Goal: Find specific page/section: Find specific page/section

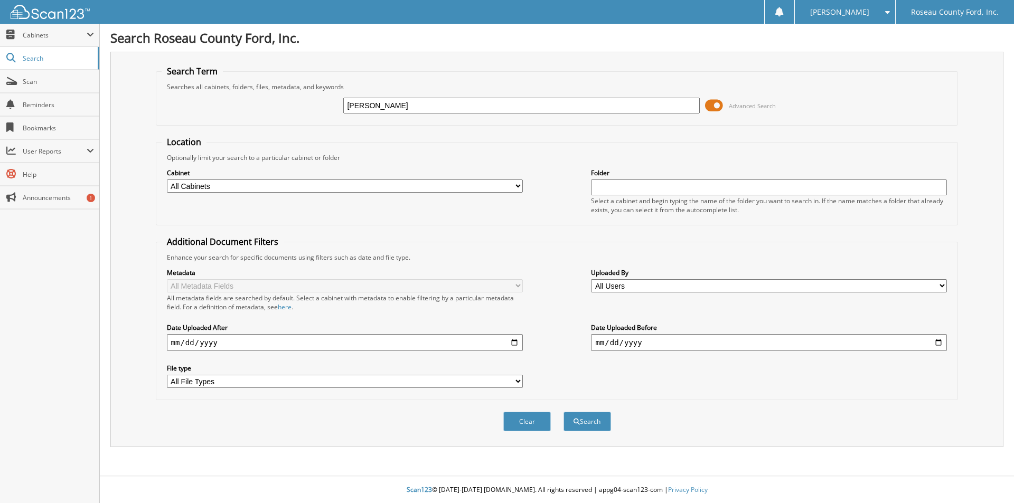
type input "kittleson"
click at [563, 412] on button "Search" at bounding box center [587, 422] width 48 height 20
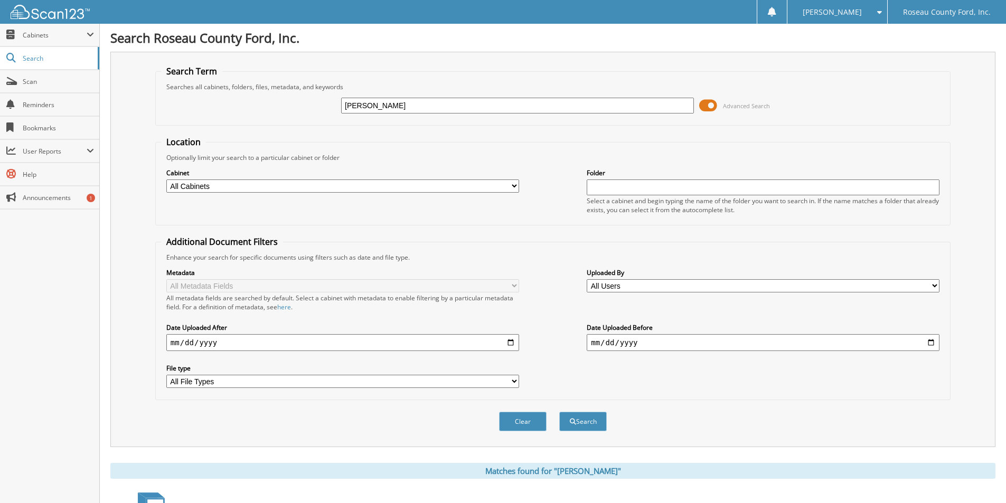
click at [367, 183] on select "All Cabinets CAR DEALS PARTS SERVICE RO Needs Filing" at bounding box center [342, 186] width 353 height 13
select select "40975"
click at [166, 180] on select "All Cabinets CAR DEALS PARTS SERVICE RO Needs Filing" at bounding box center [342, 186] width 353 height 13
click at [589, 429] on button "Search" at bounding box center [583, 422] width 48 height 20
click at [709, 196] on div "Folder Select a cabinet and begin typing the name of the folder you want to sea…" at bounding box center [763, 190] width 353 height 47
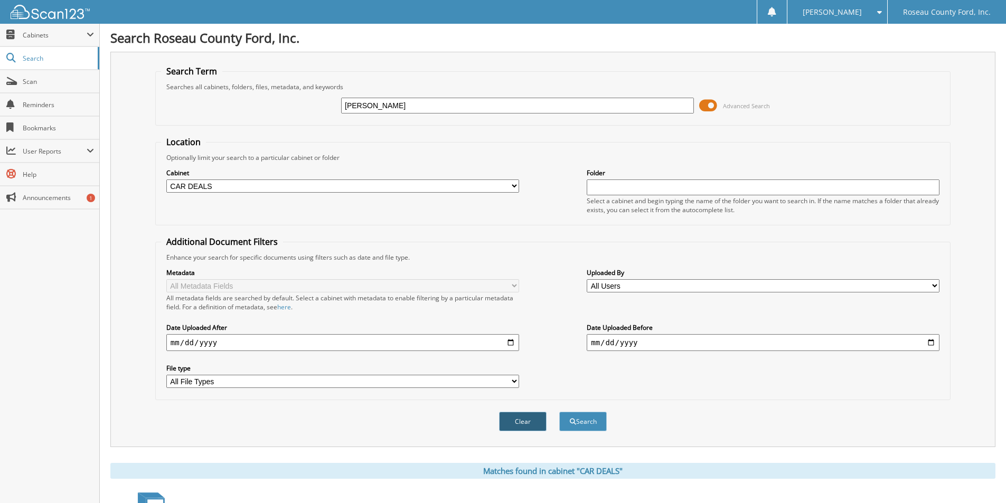
click at [523, 420] on button "Clear" at bounding box center [523, 422] width 48 height 20
select select
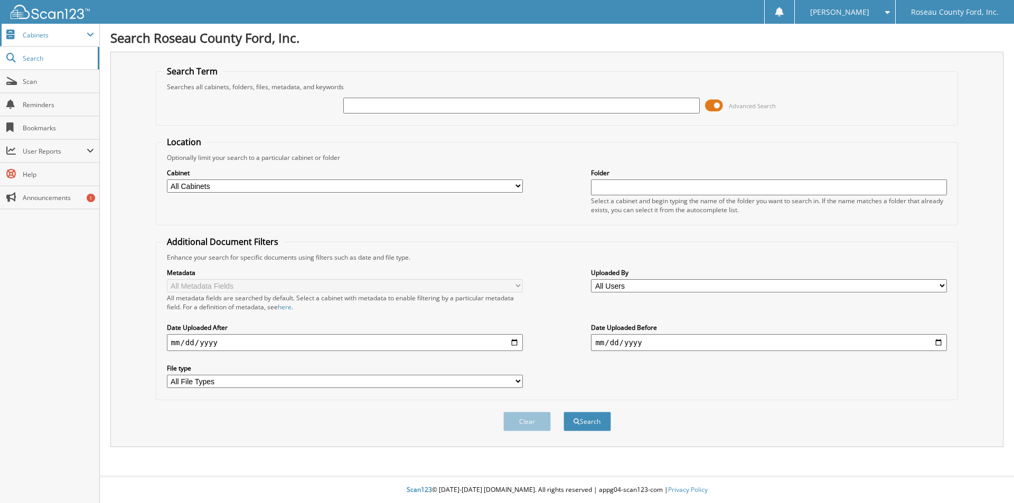
click at [44, 34] on span "Cabinets" at bounding box center [55, 35] width 64 height 9
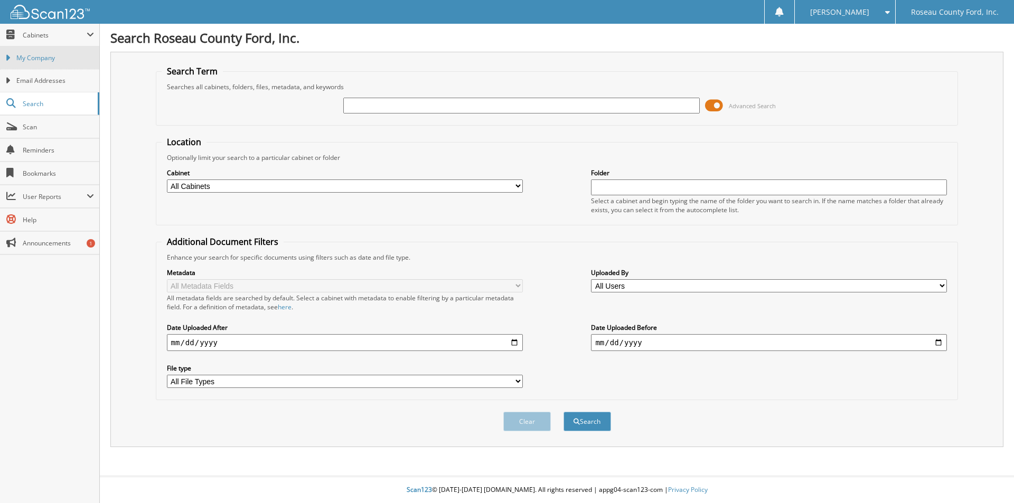
click at [42, 62] on span "My Company" at bounding box center [55, 58] width 78 height 10
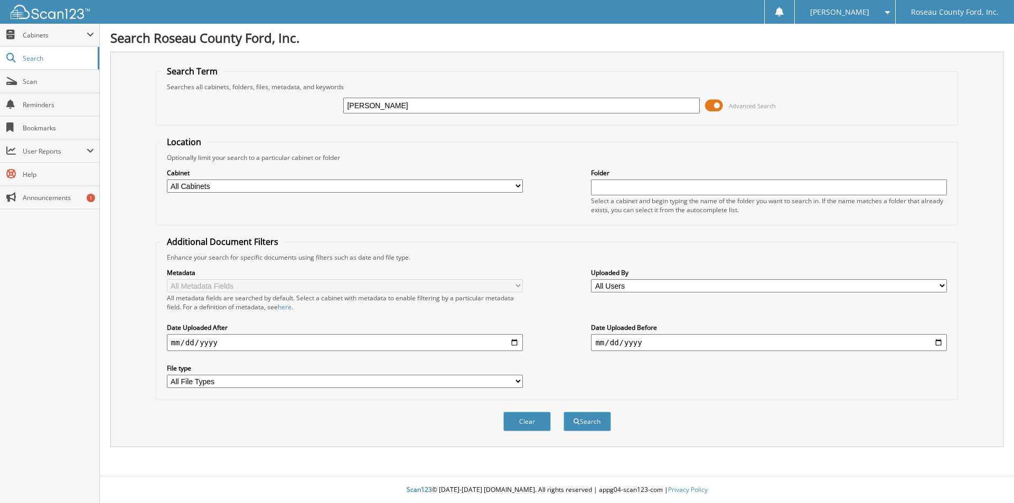
type input "[PERSON_NAME]"
click at [563, 412] on button "Search" at bounding box center [587, 422] width 48 height 20
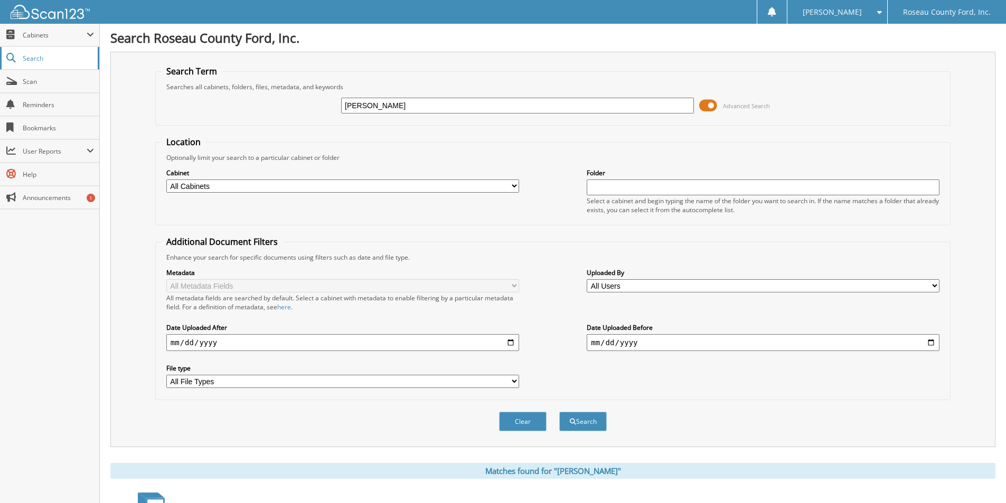
click at [52, 54] on span "Search" at bounding box center [58, 58] width 70 height 9
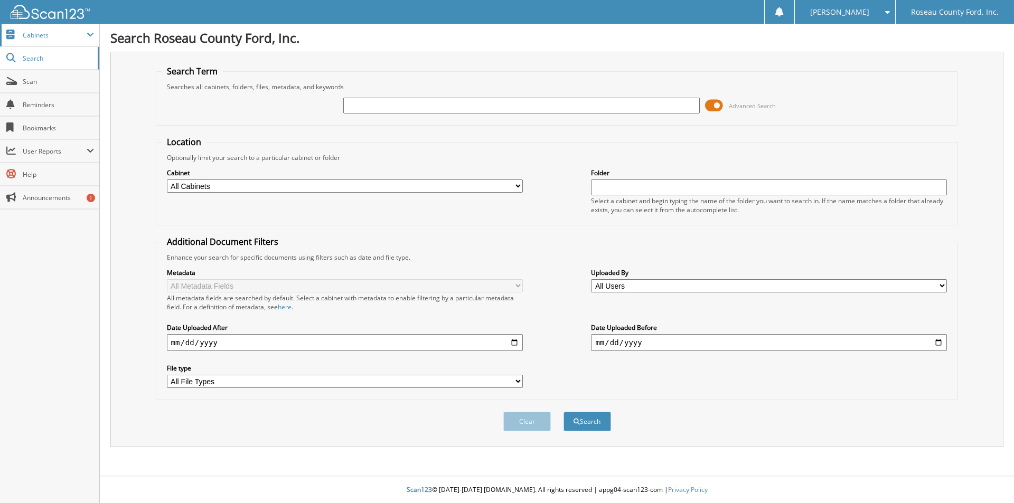
click at [51, 36] on span "Cabinets" at bounding box center [55, 35] width 64 height 9
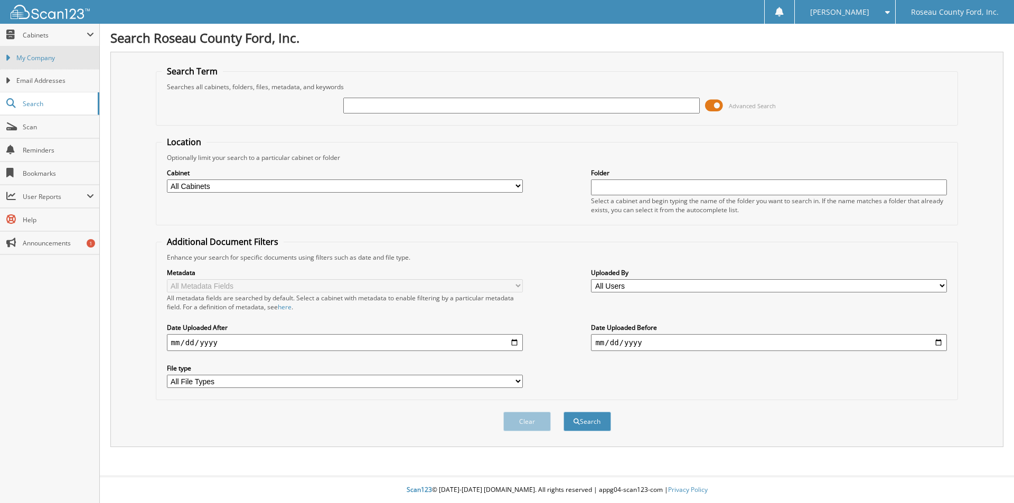
click at [42, 58] on span "My Company" at bounding box center [55, 58] width 78 height 10
